Goal: Transaction & Acquisition: Download file/media

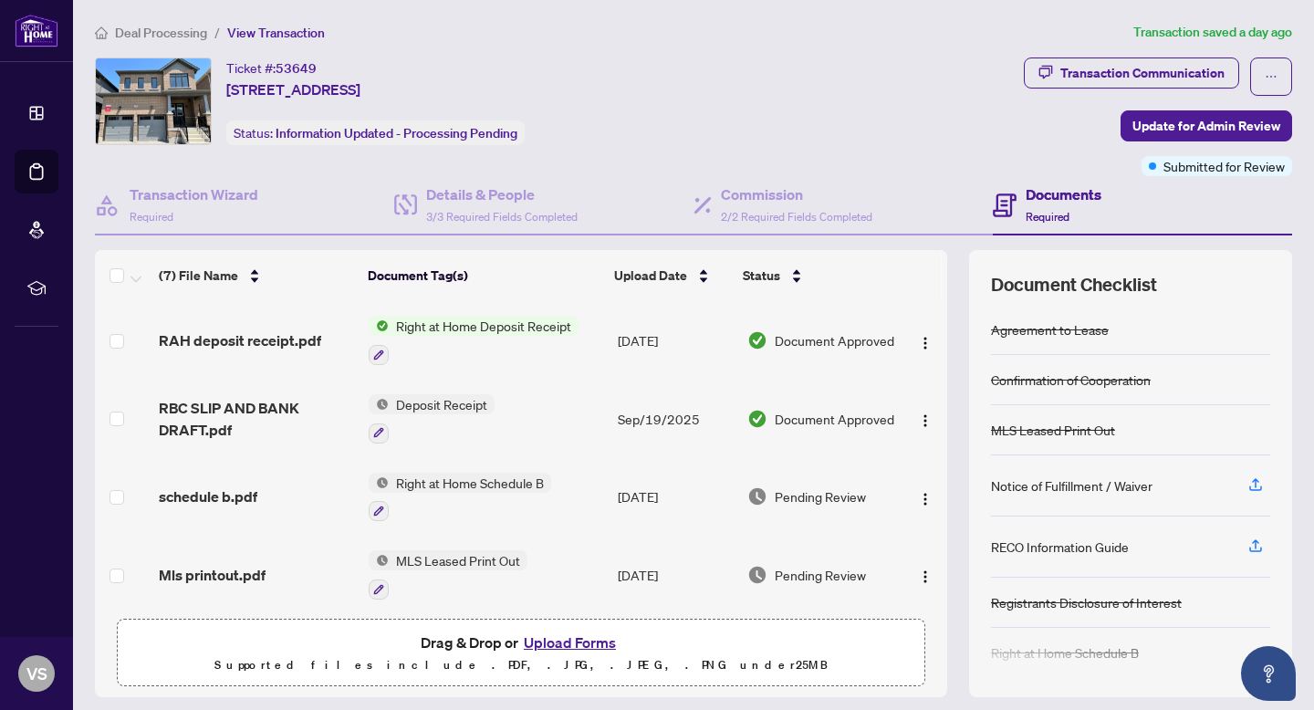
click at [495, 316] on span "Right at Home Deposit Receipt" at bounding box center [484, 326] width 190 height 20
click at [489, 421] on span "Right at Home Deposit Receipt" at bounding box center [483, 414] width 190 height 20
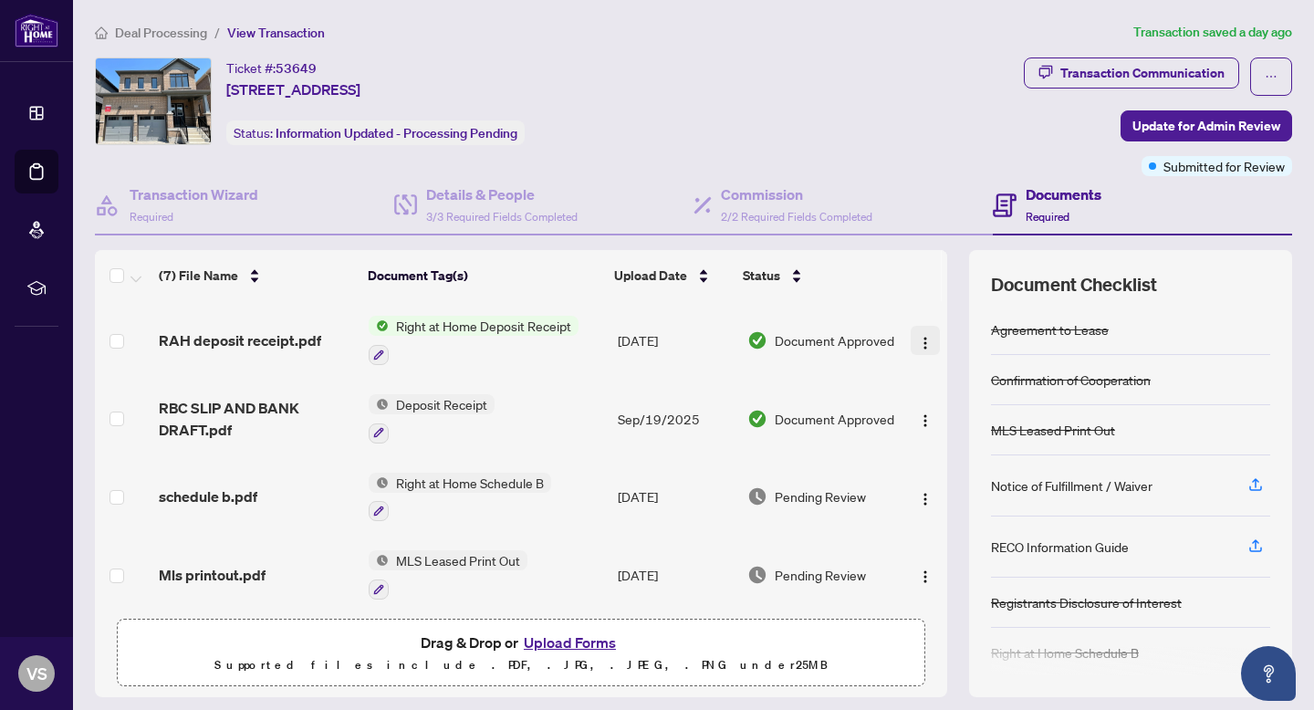
click at [920, 337] on img "button" at bounding box center [925, 343] width 15 height 15
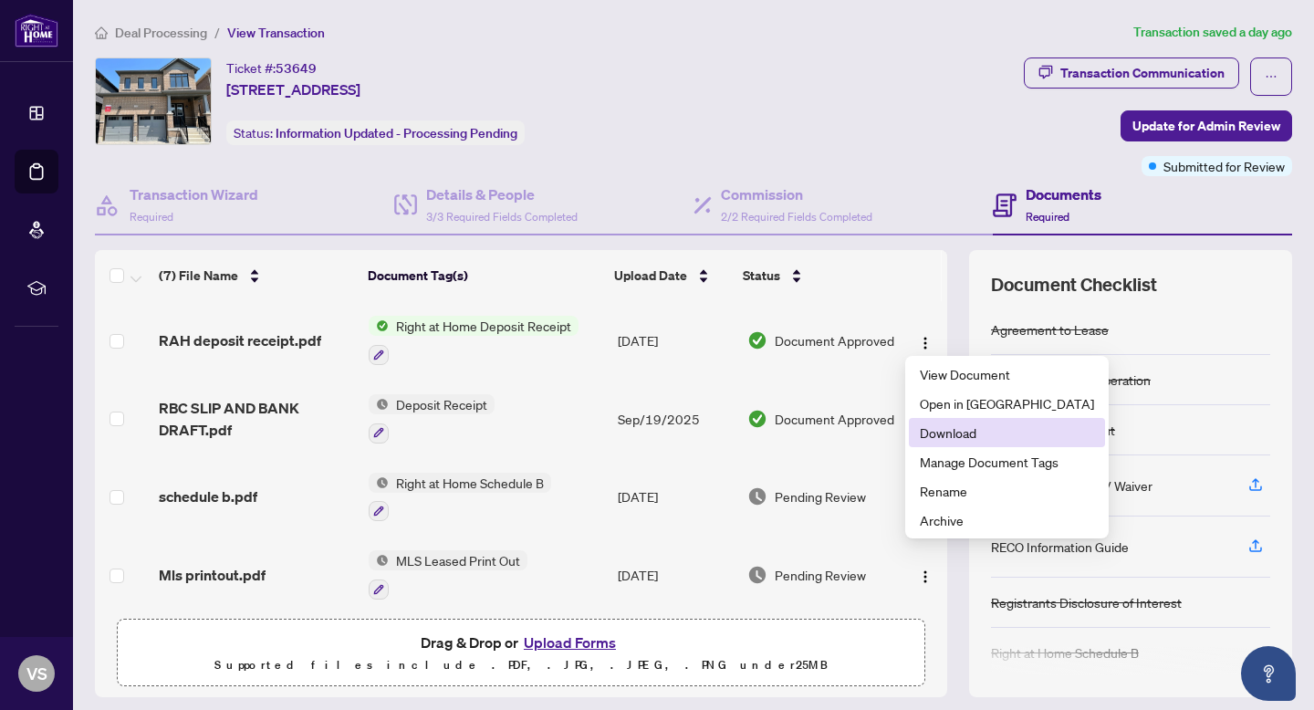
click at [937, 425] on span "Download" at bounding box center [1007, 432] width 174 height 20
